Goal: Transaction & Acquisition: Register for event/course

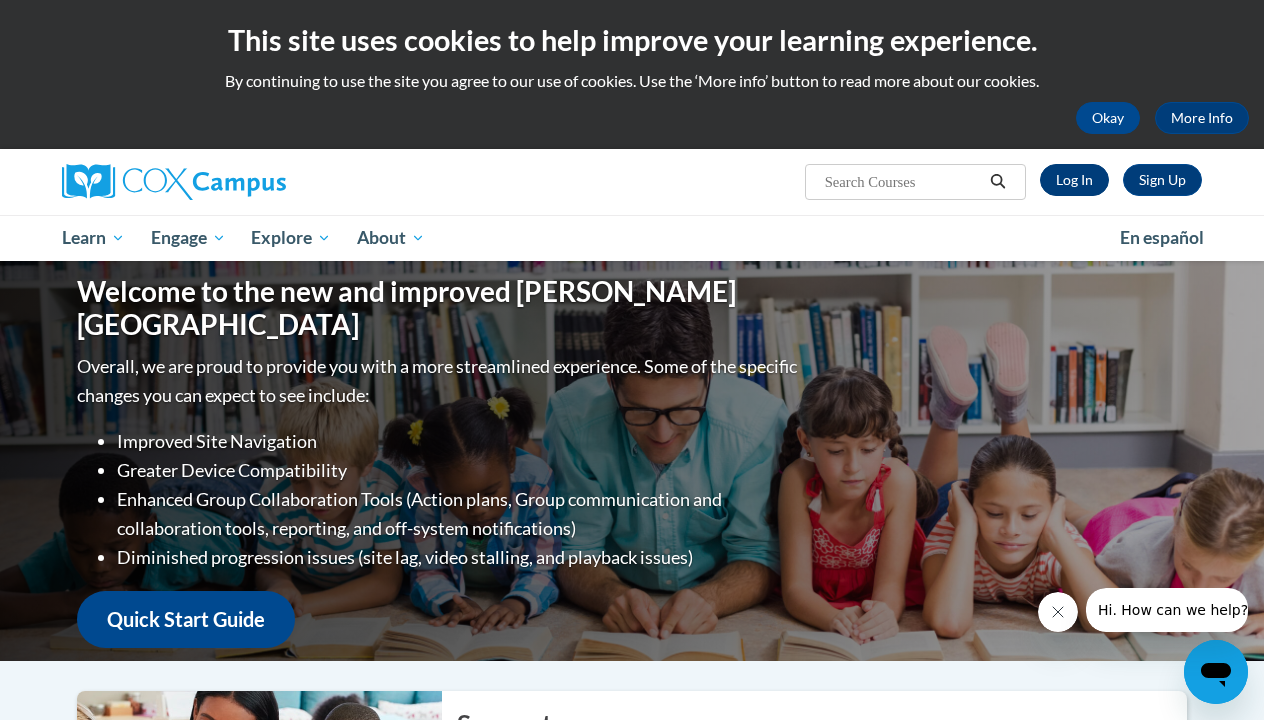
click at [1078, 187] on link "Log In" at bounding box center [1074, 180] width 69 height 32
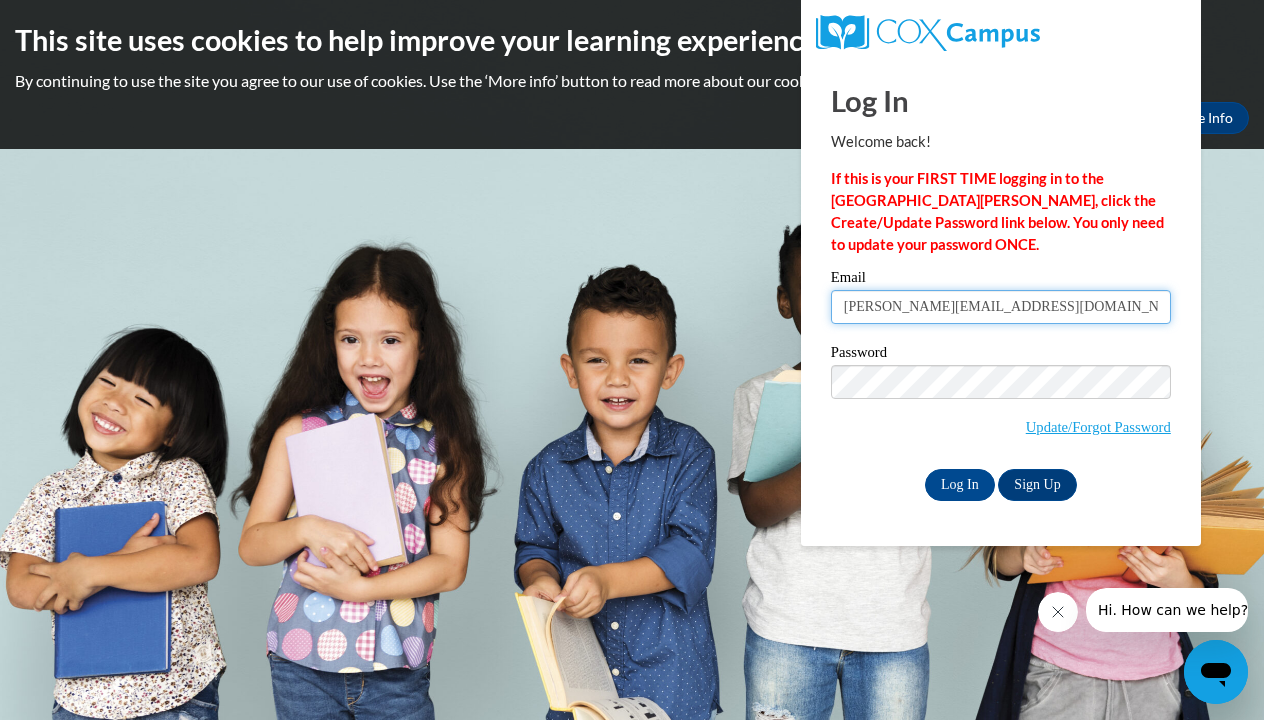
type input "brittney.wilson0619@yahoo.com"
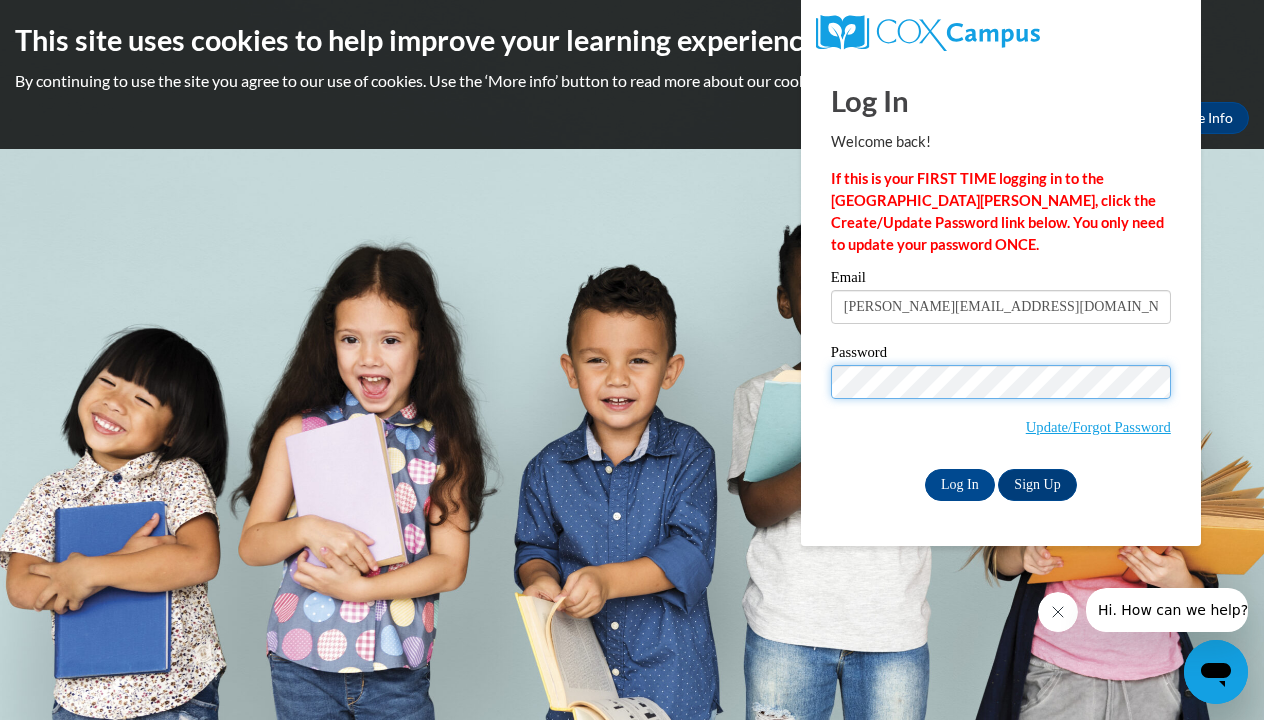
click at [958, 483] on input "Log In" at bounding box center [960, 485] width 70 height 32
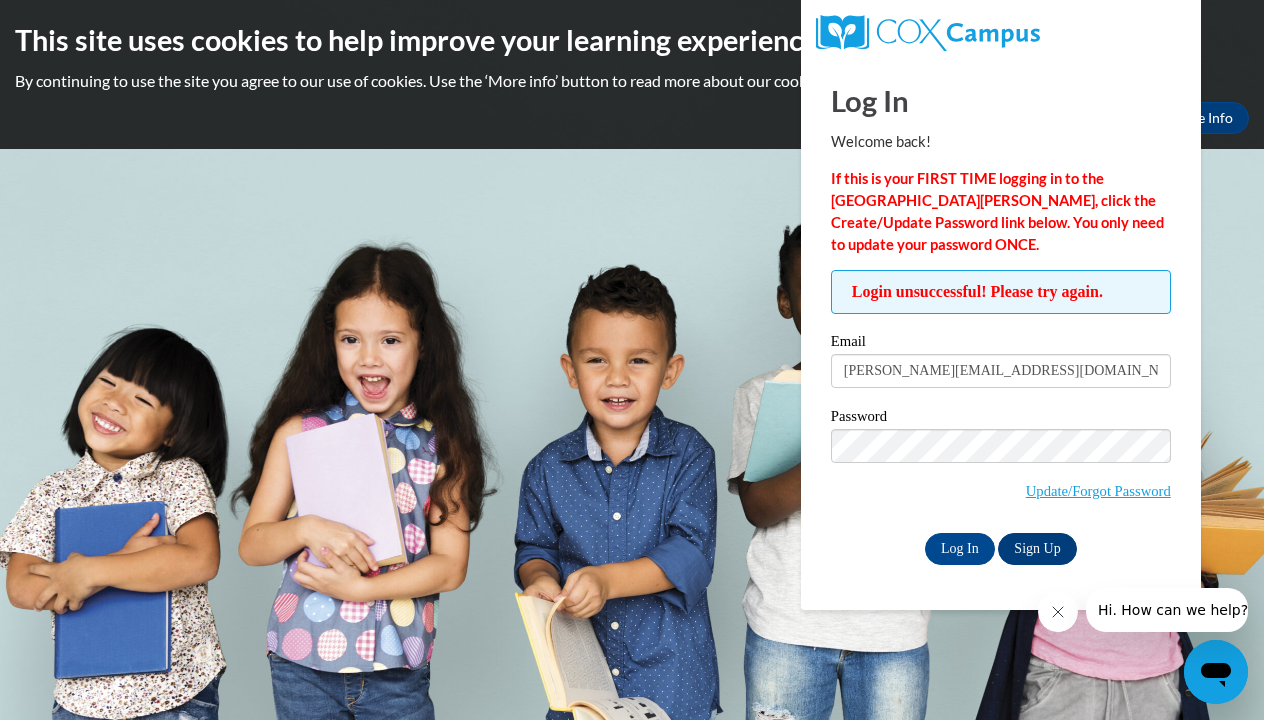
click at [1007, 559] on link "Sign Up" at bounding box center [1037, 549] width 78 height 32
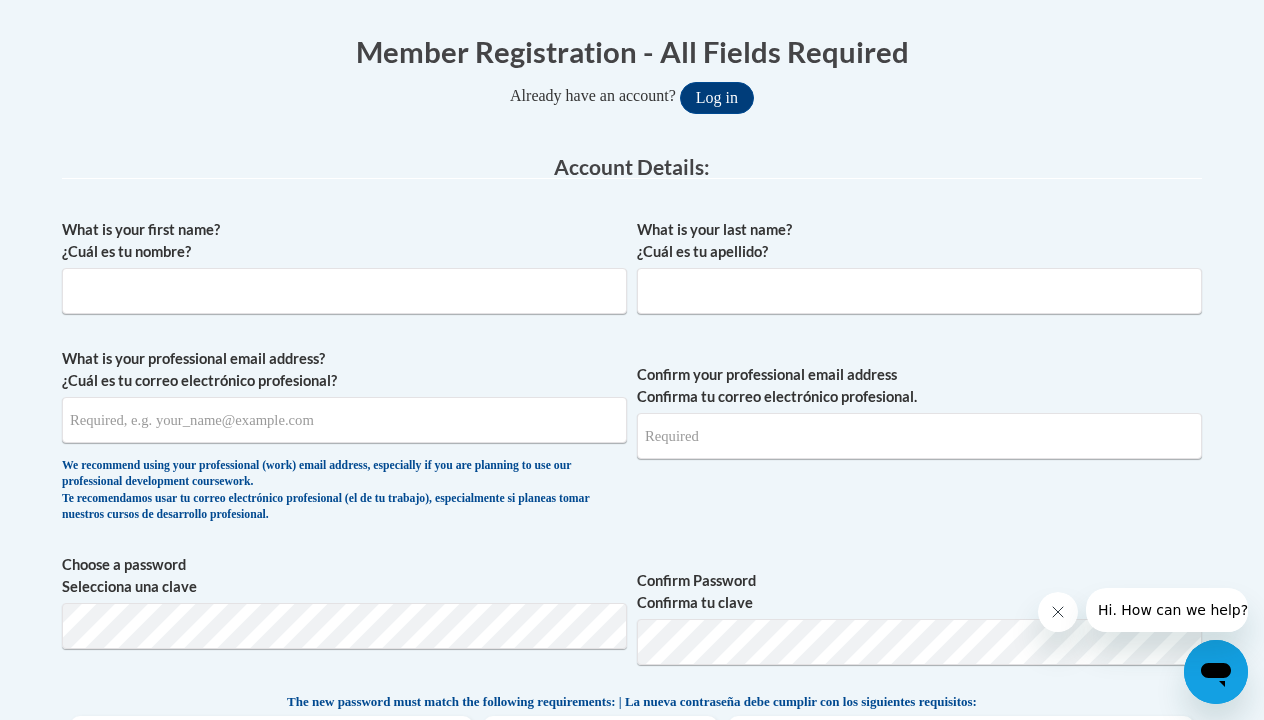
scroll to position [409, 0]
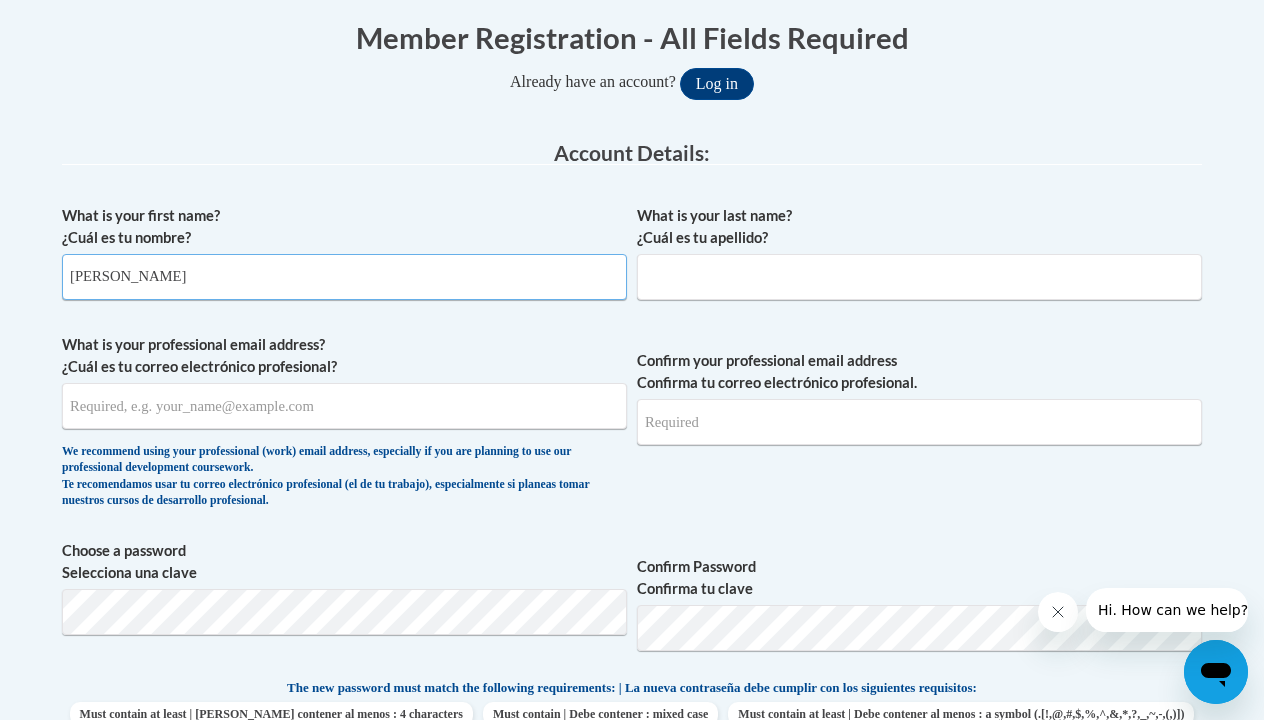
type input "[PERSON_NAME]"
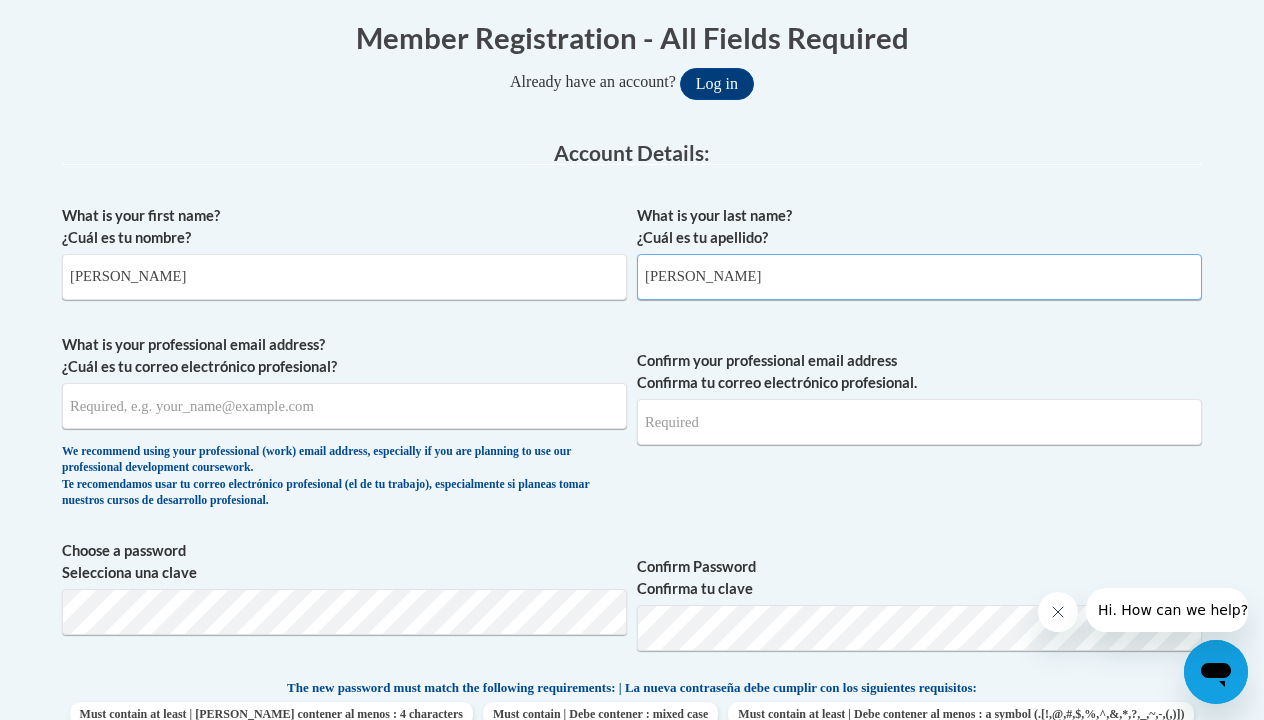
type input "[PERSON_NAME]"
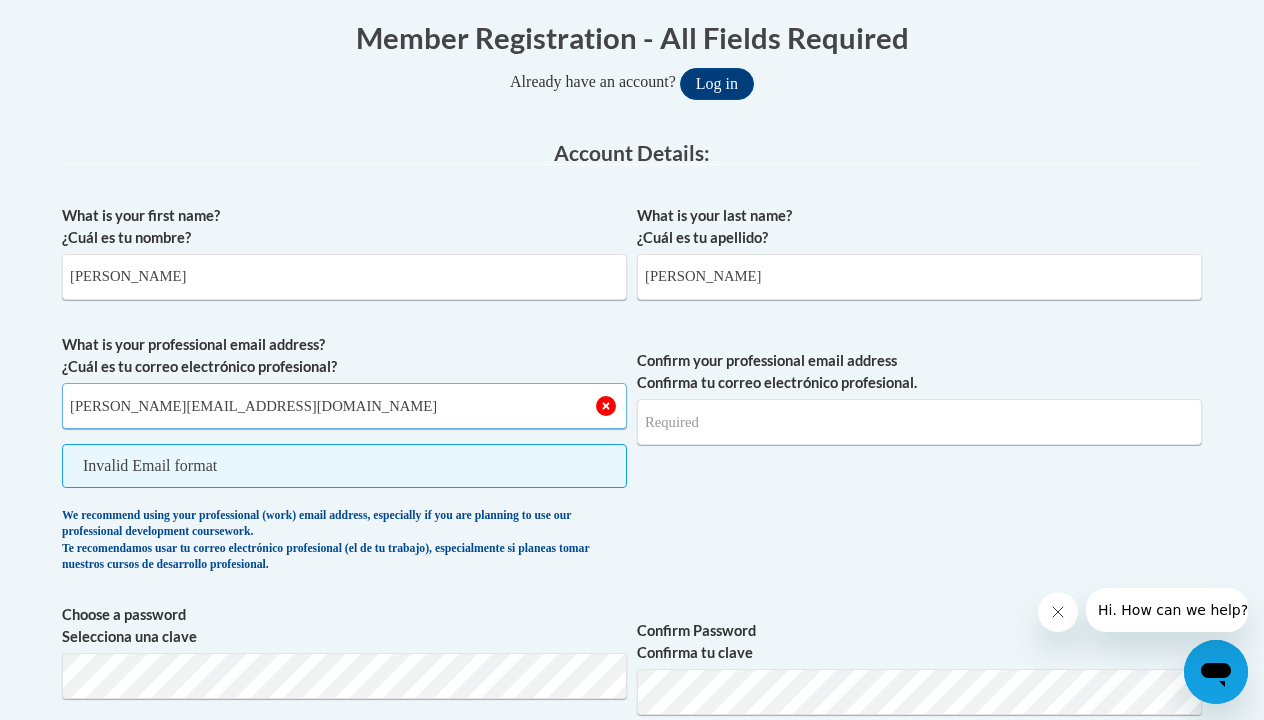
type input "[PERSON_NAME][EMAIL_ADDRESS][DOMAIN_NAME]"
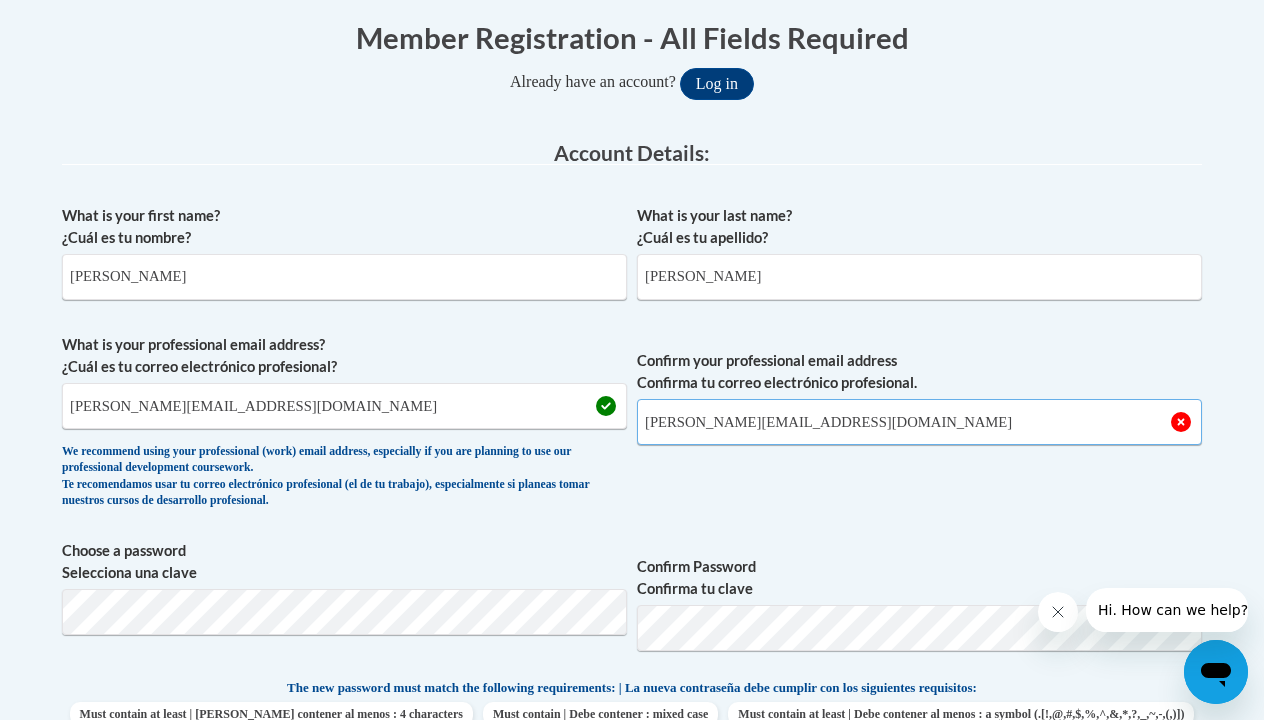
type input "[PERSON_NAME][EMAIL_ADDRESS][DOMAIN_NAME]"
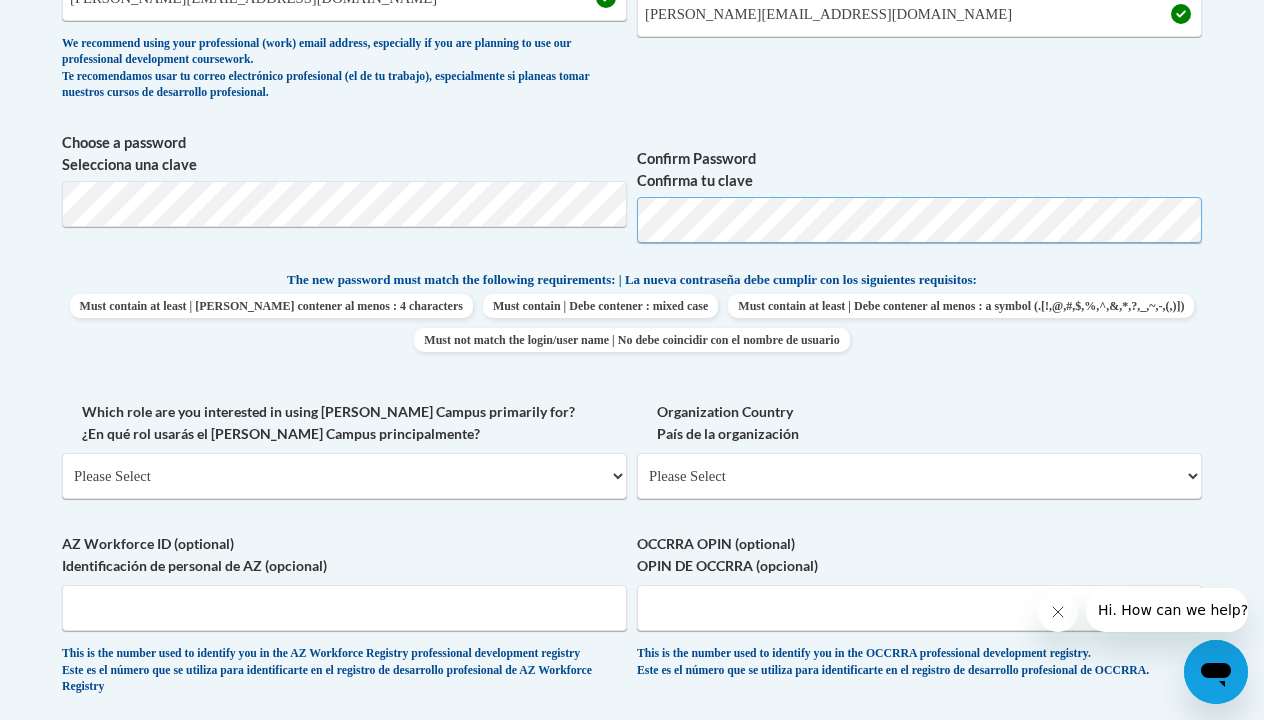
scroll to position [830, 0]
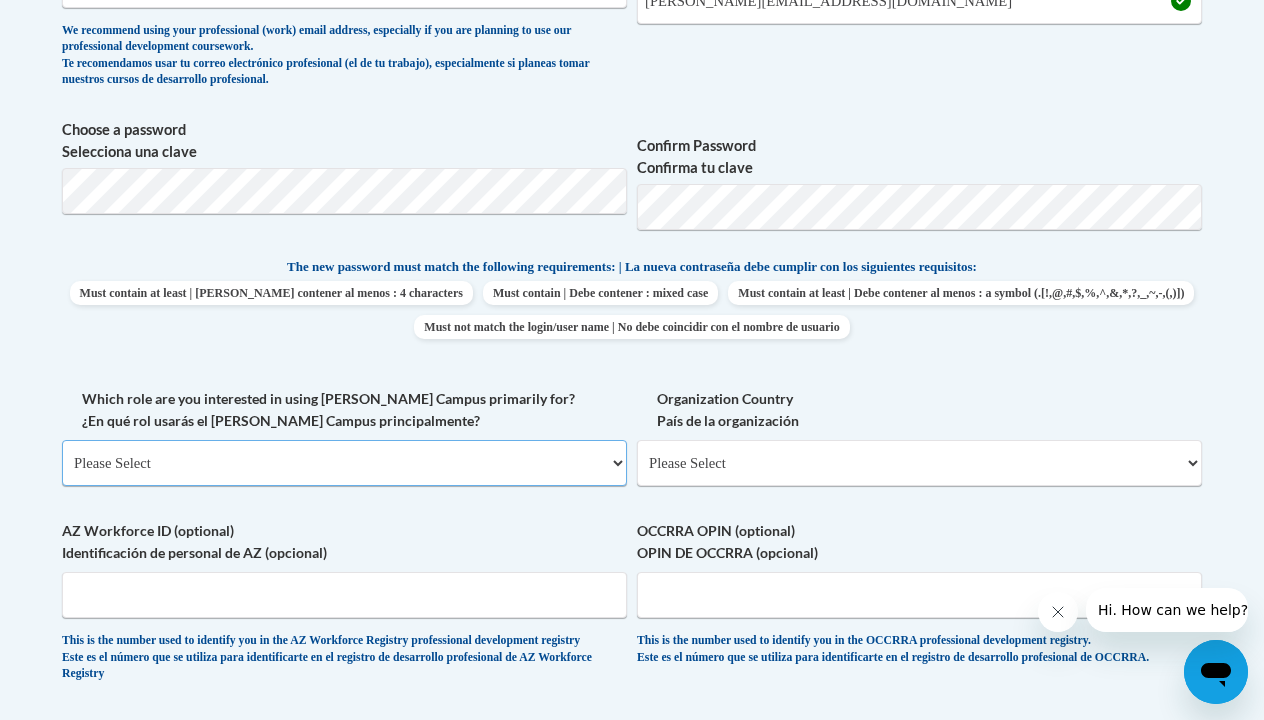
select select "5a18ea06-2b54-4451-96f2-d152daf9eac5"
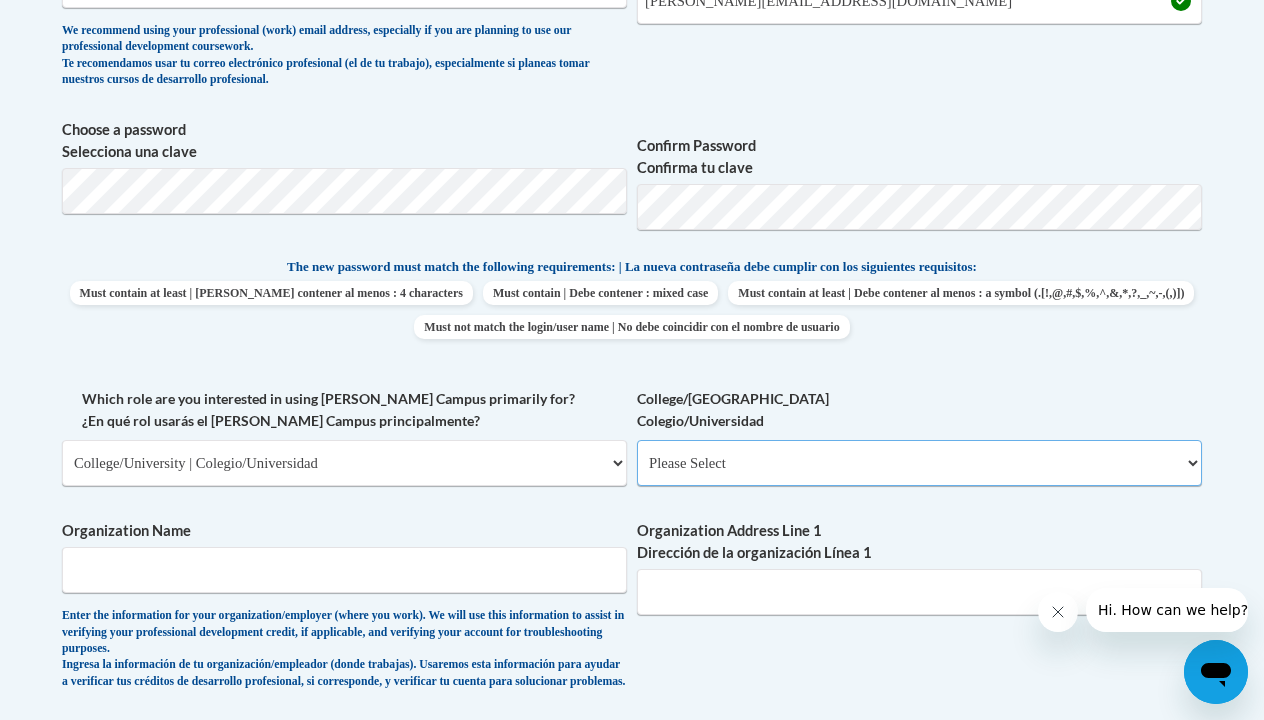
select select "99b32b07-cffc-426c-8bf6-0cd77760d84b"
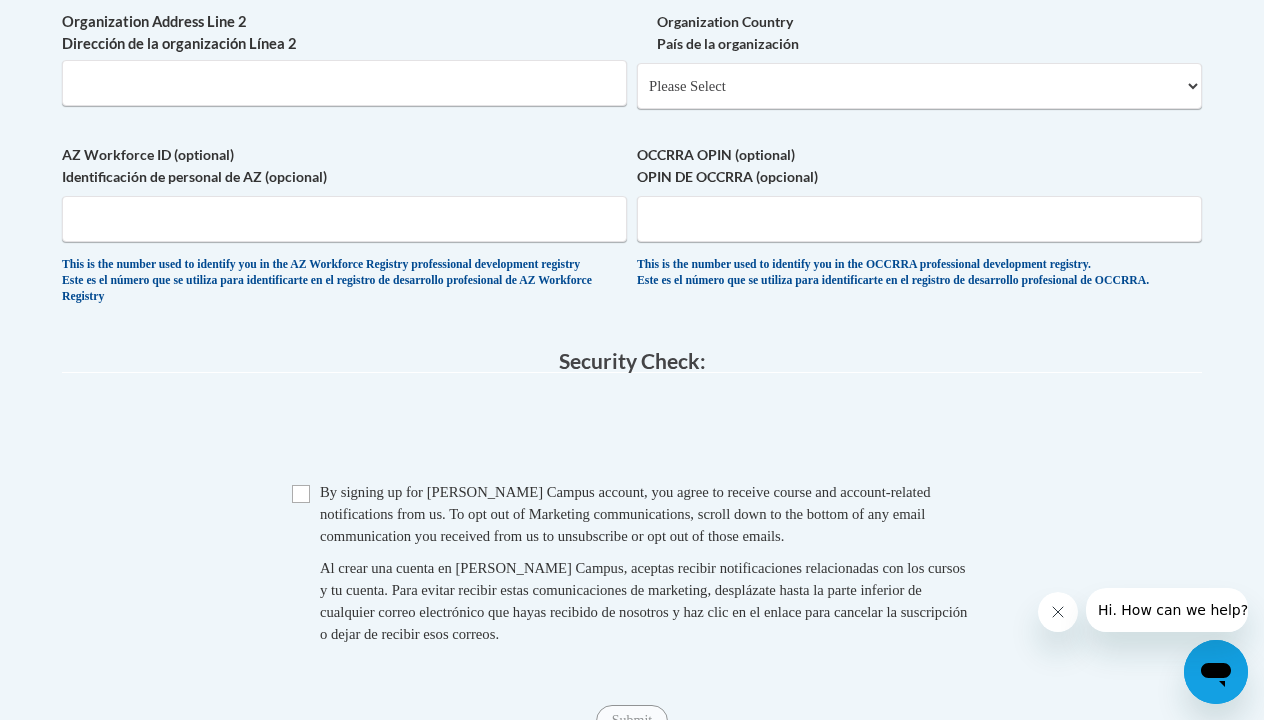
scroll to position [1540, 0]
click at [296, 502] on input "Checkbox" at bounding box center [301, 493] width 18 height 18
checkbox input "true"
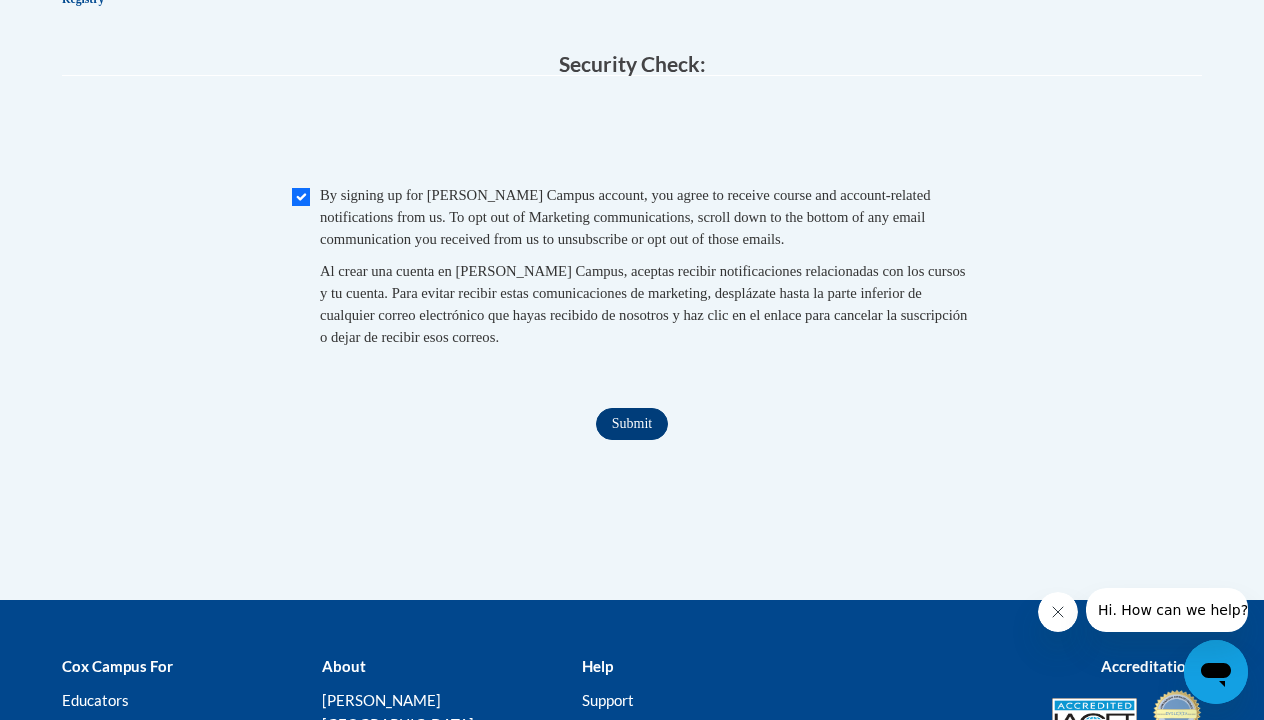
click at [646, 440] on input "Submit" at bounding box center [632, 424] width 72 height 32
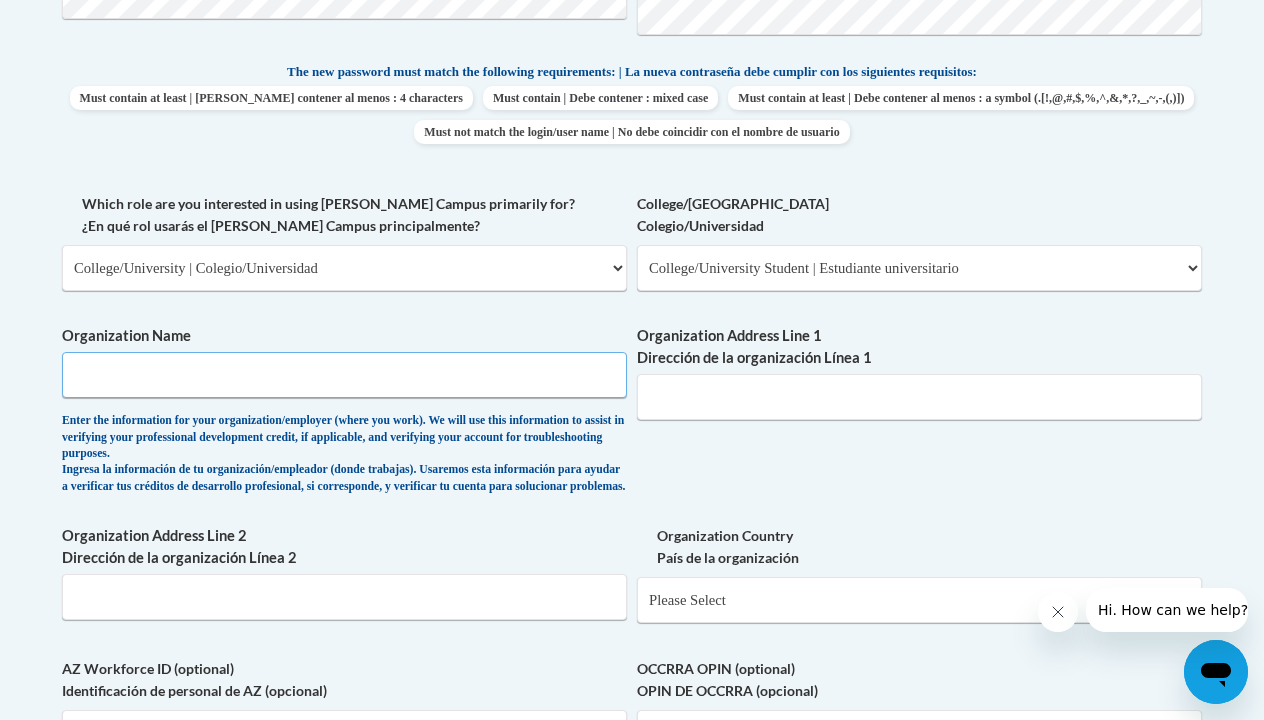
click at [616, 359] on input "Organization Name" at bounding box center [344, 375] width 565 height 46
click at [614, 359] on input "Organization Name" at bounding box center [344, 375] width 565 height 46
click at [488, 370] on input "Organization Name" at bounding box center [344, 375] width 565 height 46
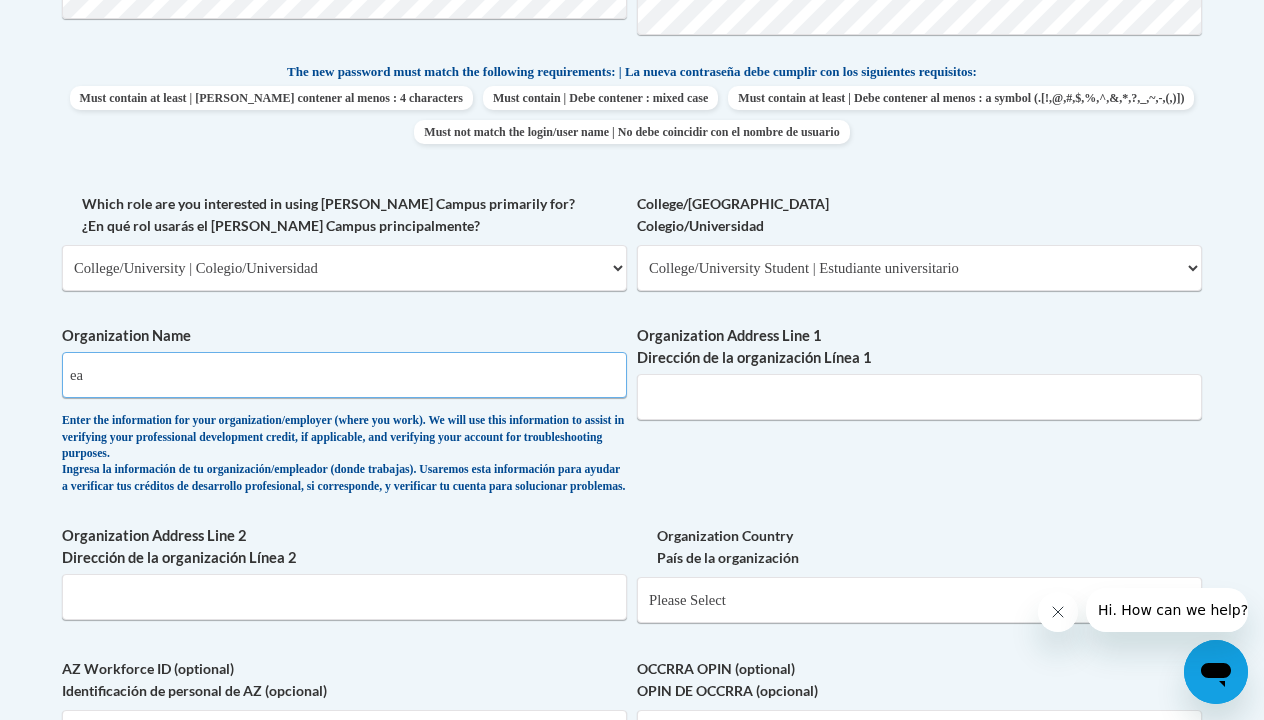
type input "e"
type input "Ear"
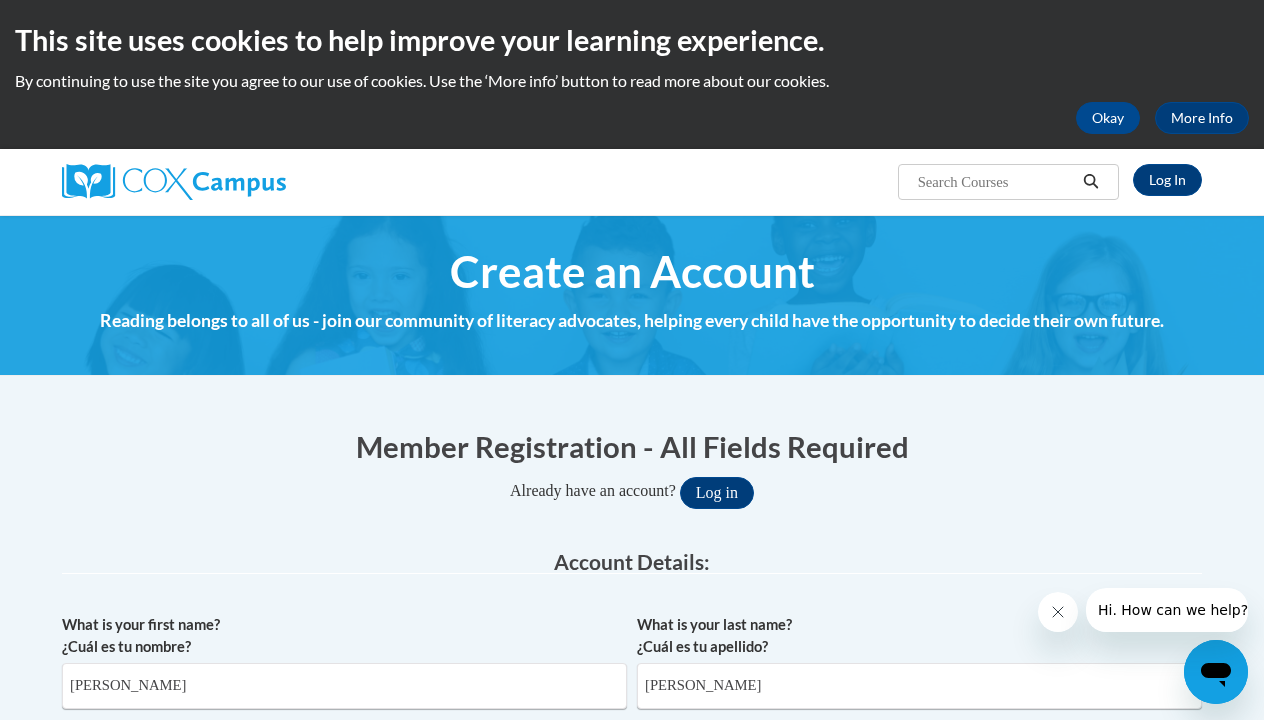
scroll to position [0, 0]
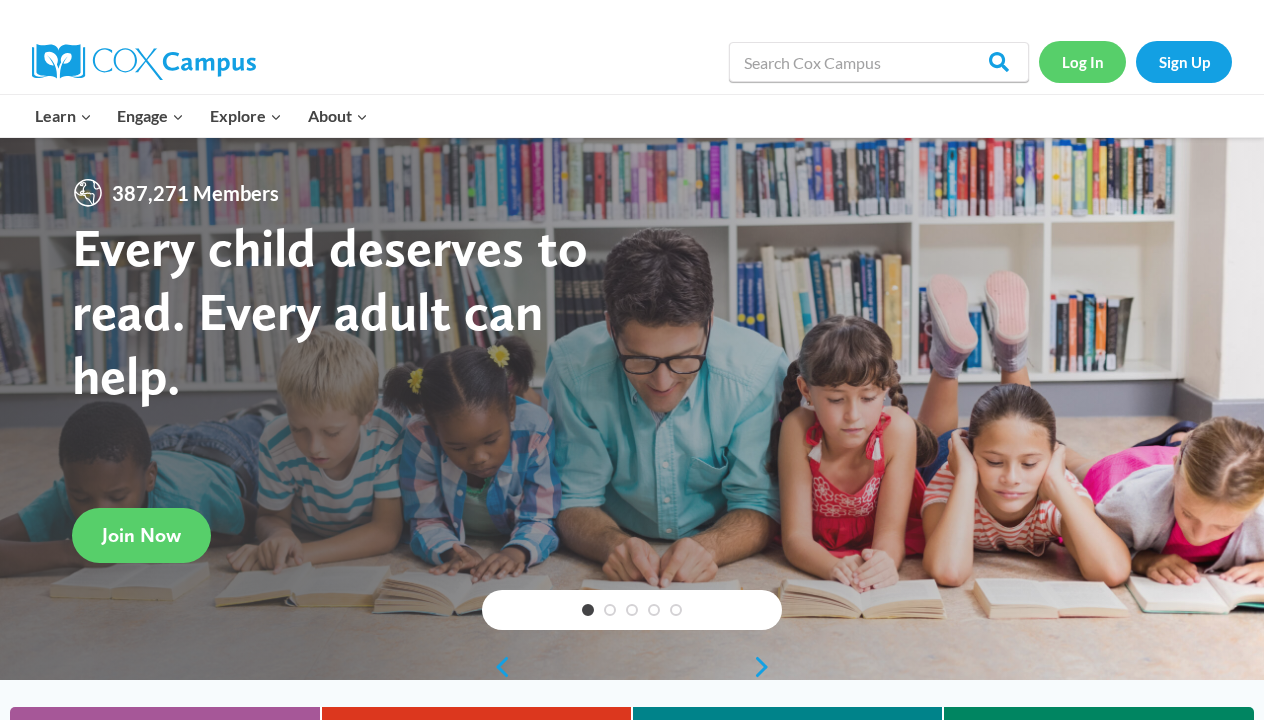
click at [1094, 56] on link "Log In" at bounding box center [1082, 61] width 87 height 41
click at [1216, 55] on link "Sign Up" at bounding box center [1184, 61] width 96 height 41
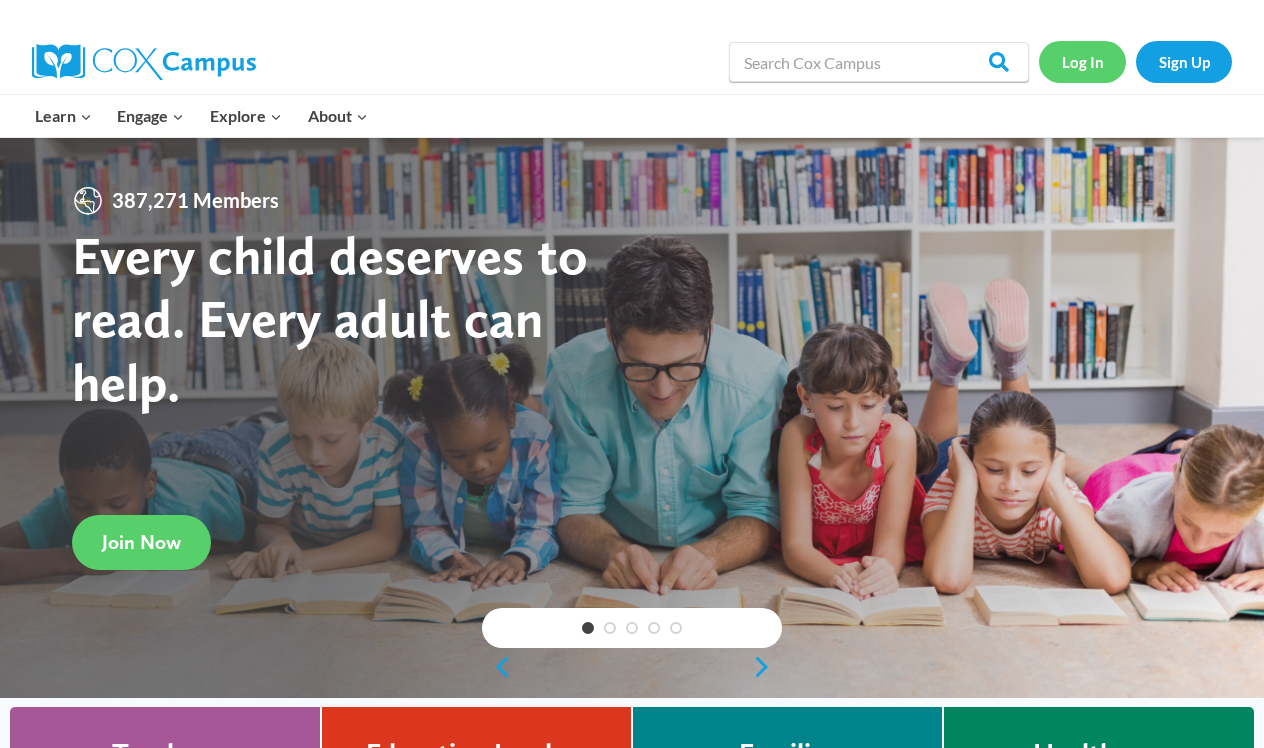
click at [1071, 59] on link "Log In" at bounding box center [1082, 61] width 87 height 41
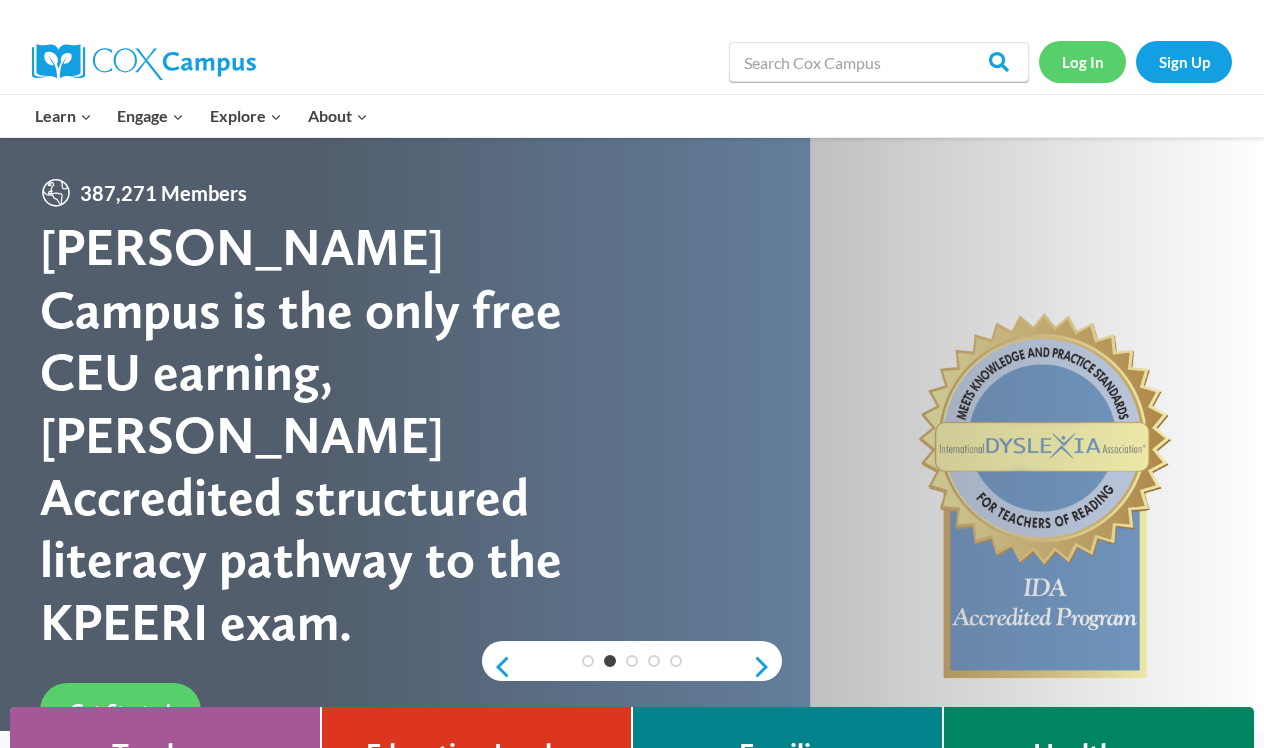
click at [1068, 47] on link "Log In" at bounding box center [1082, 61] width 87 height 41
